Goal: Information Seeking & Learning: Learn about a topic

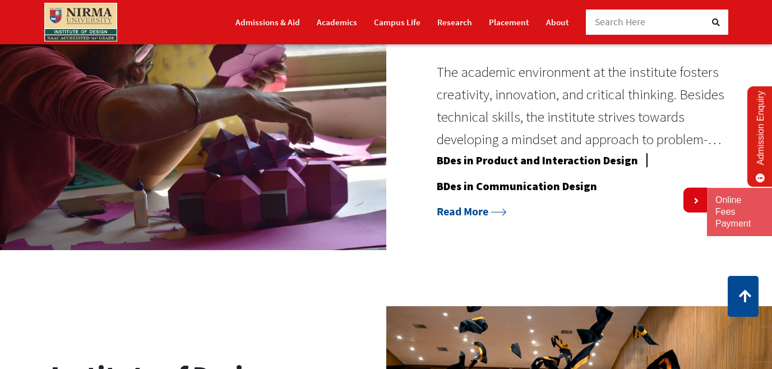
scroll to position [962, 0]
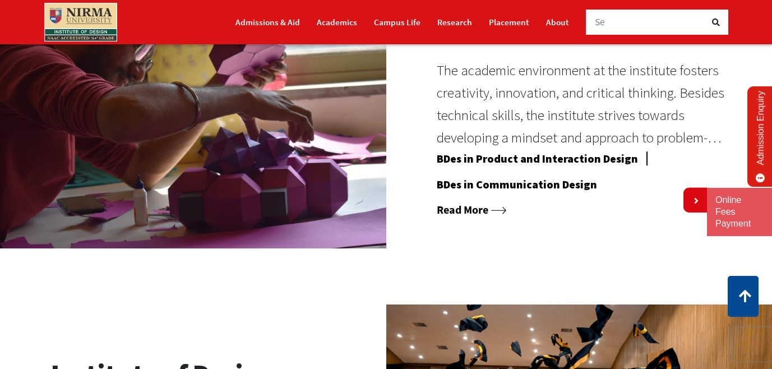
click at [489, 210] on link "Read More" at bounding box center [471, 209] width 69 height 14
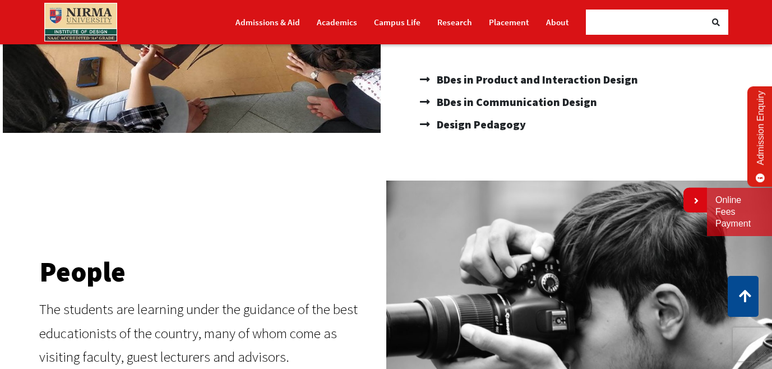
scroll to position [297, 0]
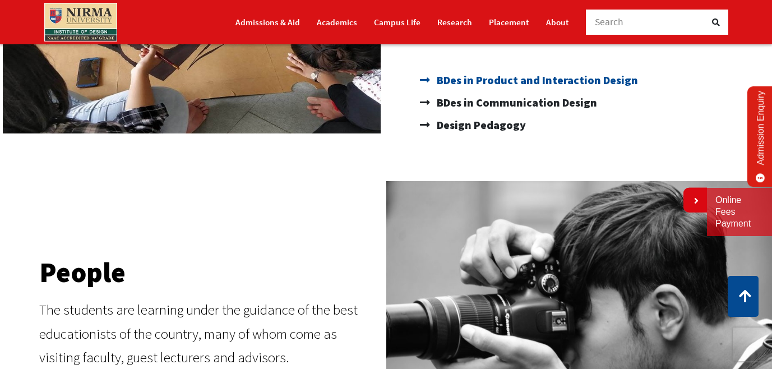
click at [516, 73] on span "BDes in Product and Interaction Design" at bounding box center [536, 80] width 204 height 22
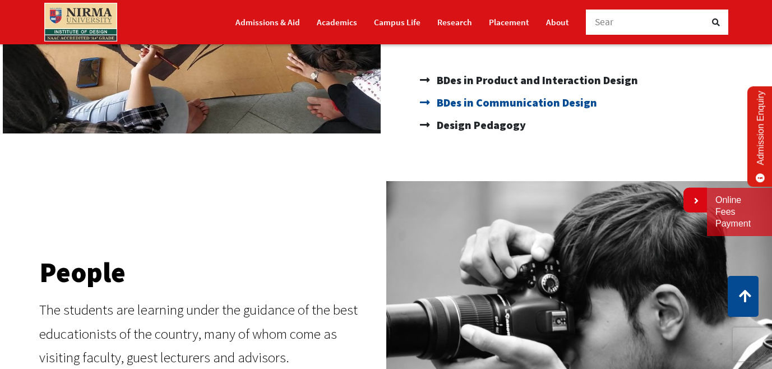
click at [503, 109] on span "BDes in Communication Design" at bounding box center [515, 102] width 163 height 22
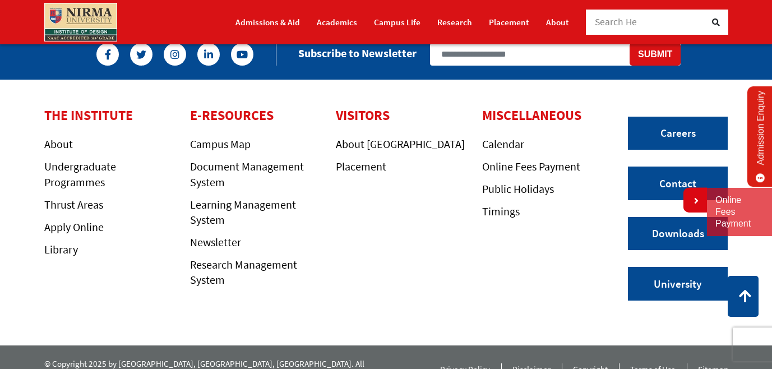
scroll to position [1118, 0]
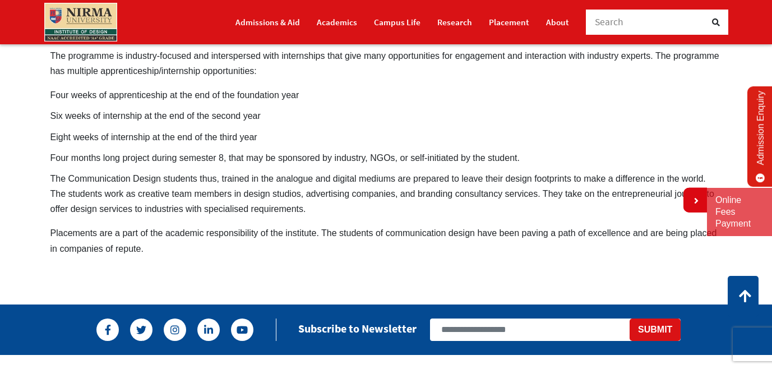
scroll to position [927, 0]
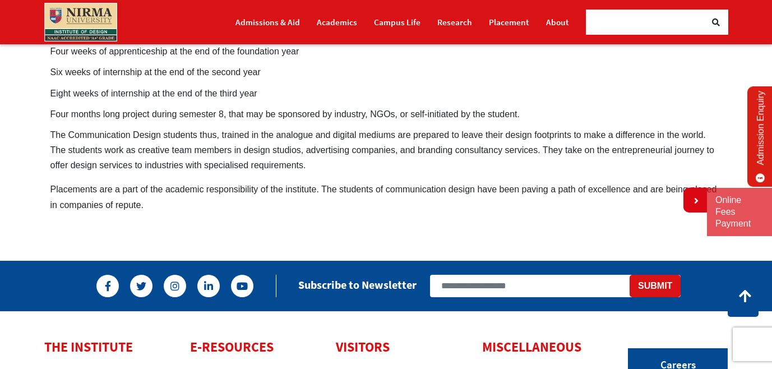
click at [626, 44] on div "Admissions & Aid Academics Campus Life Research Placement About" at bounding box center [386, 22] width 772 height 44
click at [615, 35] on div "S" at bounding box center [651, 22] width 112 height 25
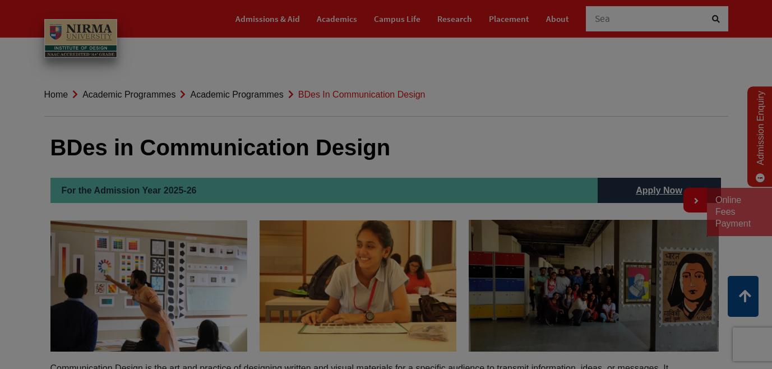
scroll to position [0, 0]
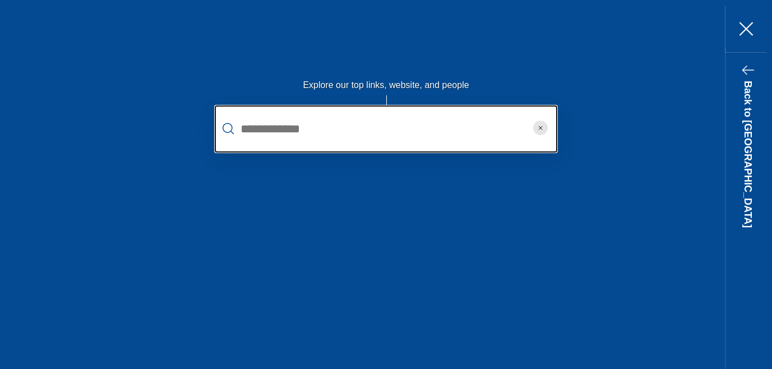
click at [421, 141] on input "text" at bounding box center [386, 128] width 342 height 47
type input "*"
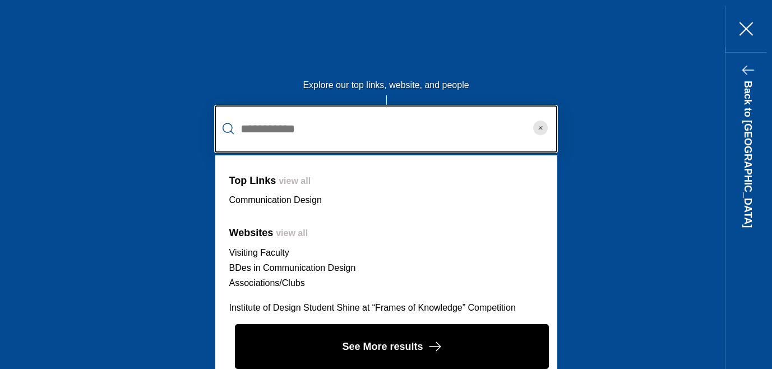
type input "**********"
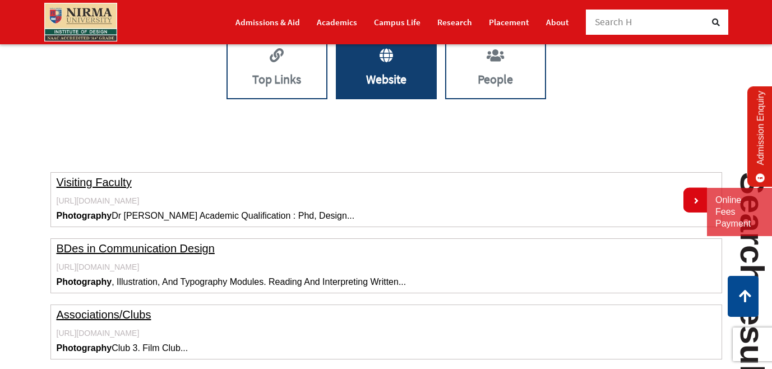
scroll to position [309, 0]
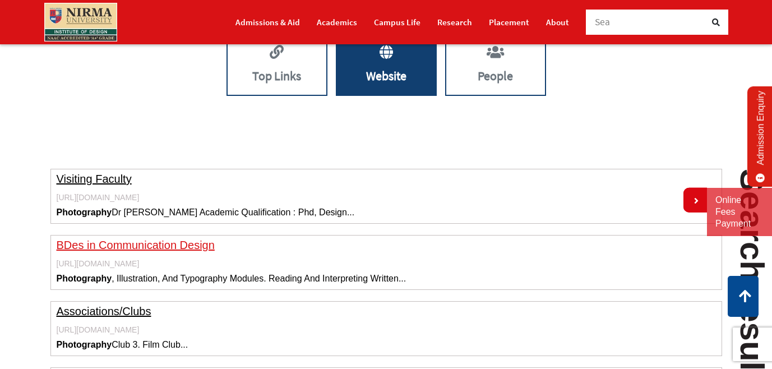
click at [189, 246] on link "BDes in Communication Design" at bounding box center [136, 245] width 158 height 12
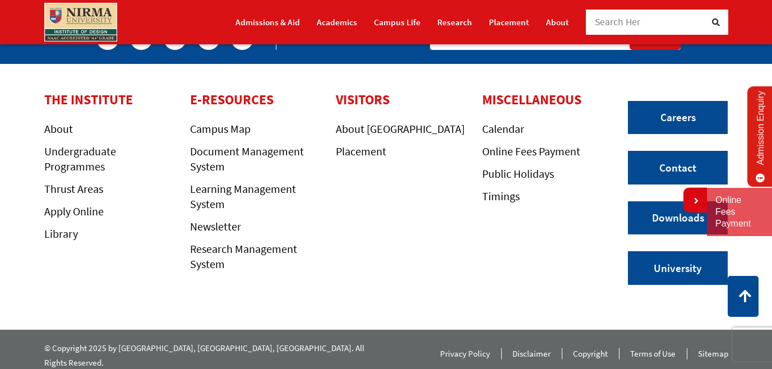
scroll to position [1192, 0]
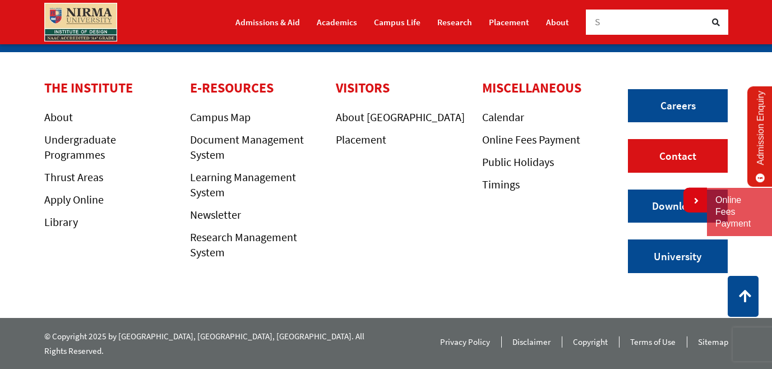
click at [674, 166] on link "Contact" at bounding box center [678, 156] width 100 height 34
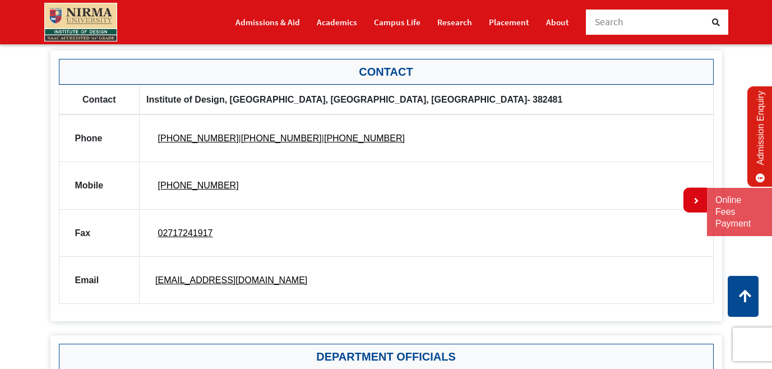
scroll to position [615, 0]
